Goal: Find specific page/section: Find specific page/section

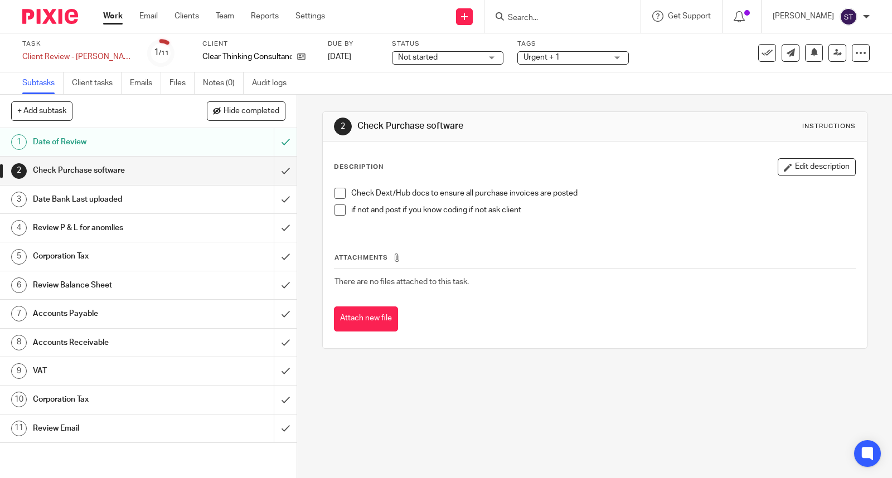
click at [535, 17] on input "Search" at bounding box center [557, 18] width 100 height 10
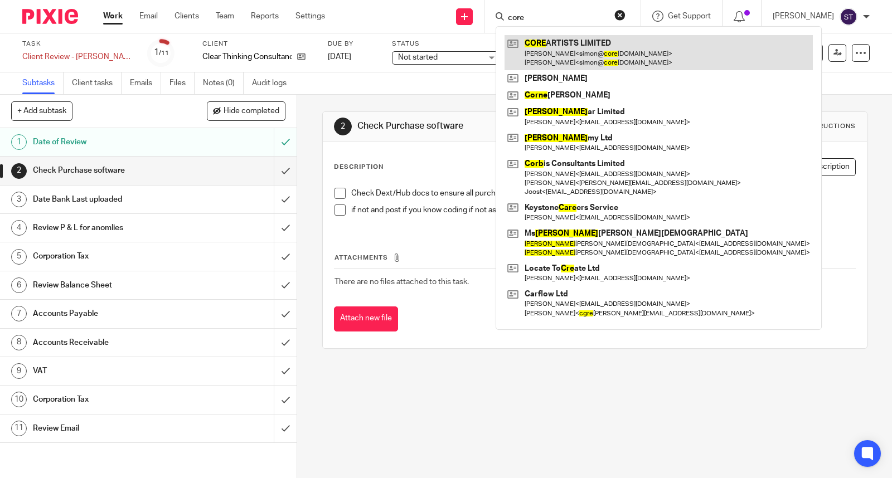
type input "core"
click at [637, 54] on link at bounding box center [658, 52] width 308 height 35
